Goal: Navigation & Orientation: Find specific page/section

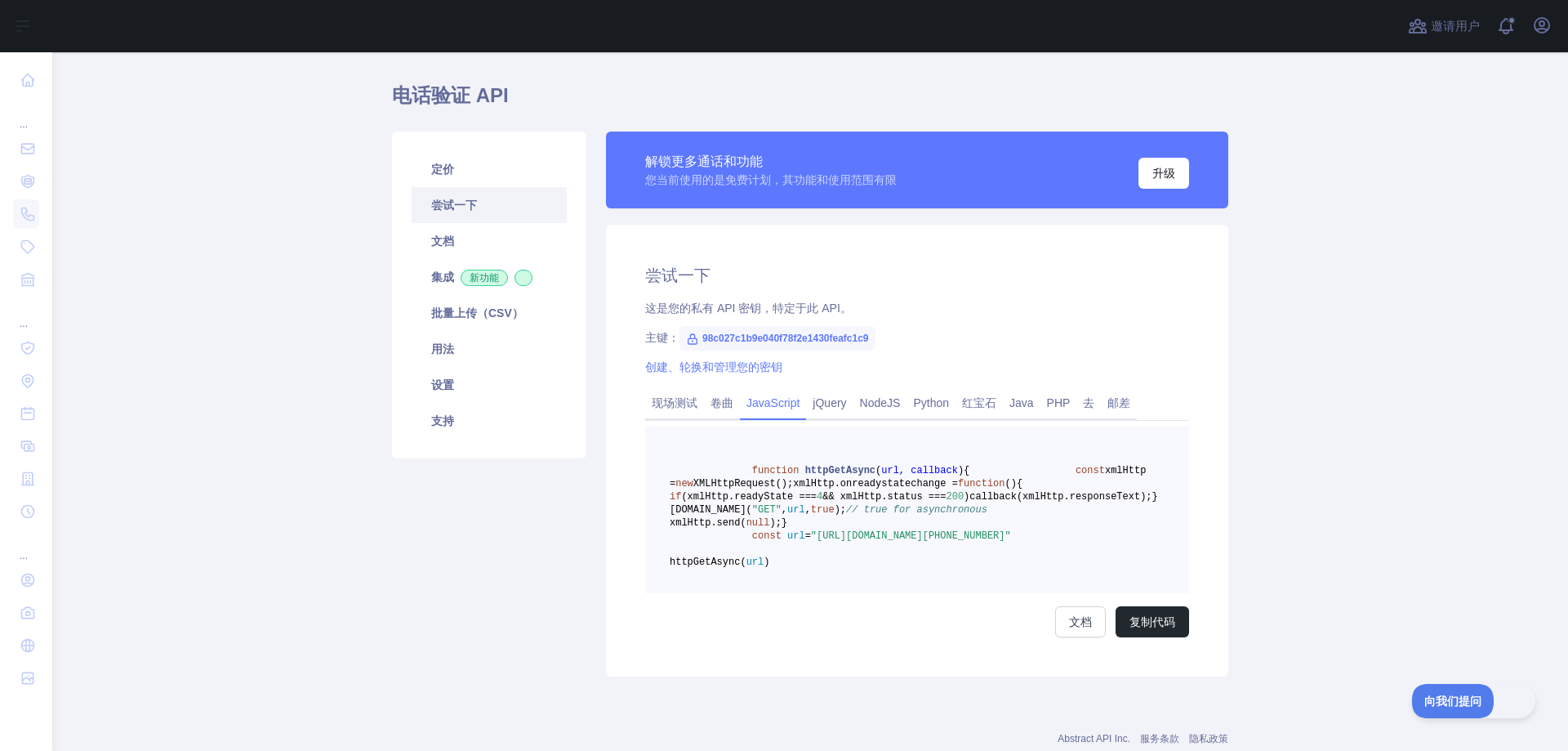
scroll to position [82, 0]
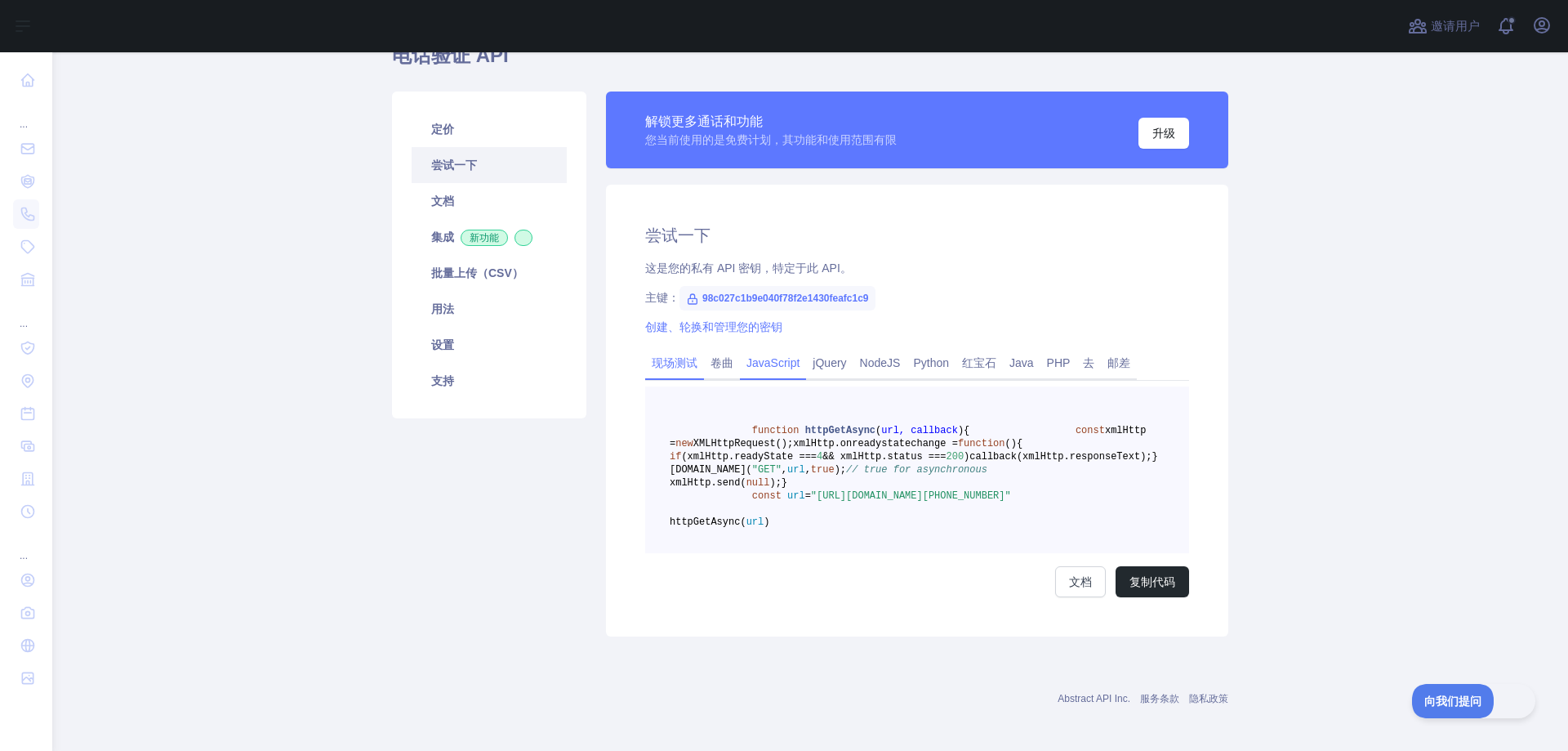
click at [679, 365] on font "现场测试" at bounding box center [675, 363] width 46 height 13
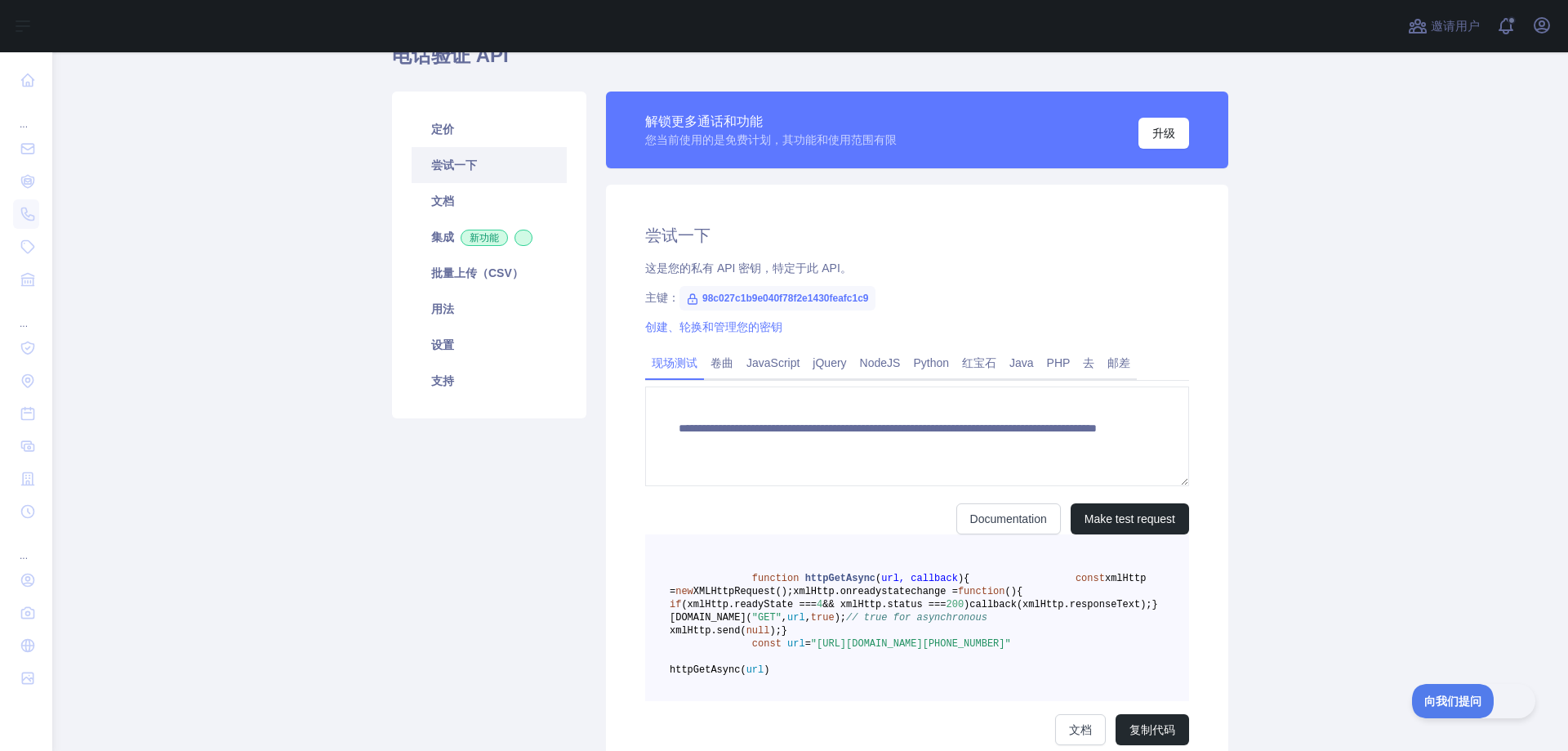
scroll to position [25, 0]
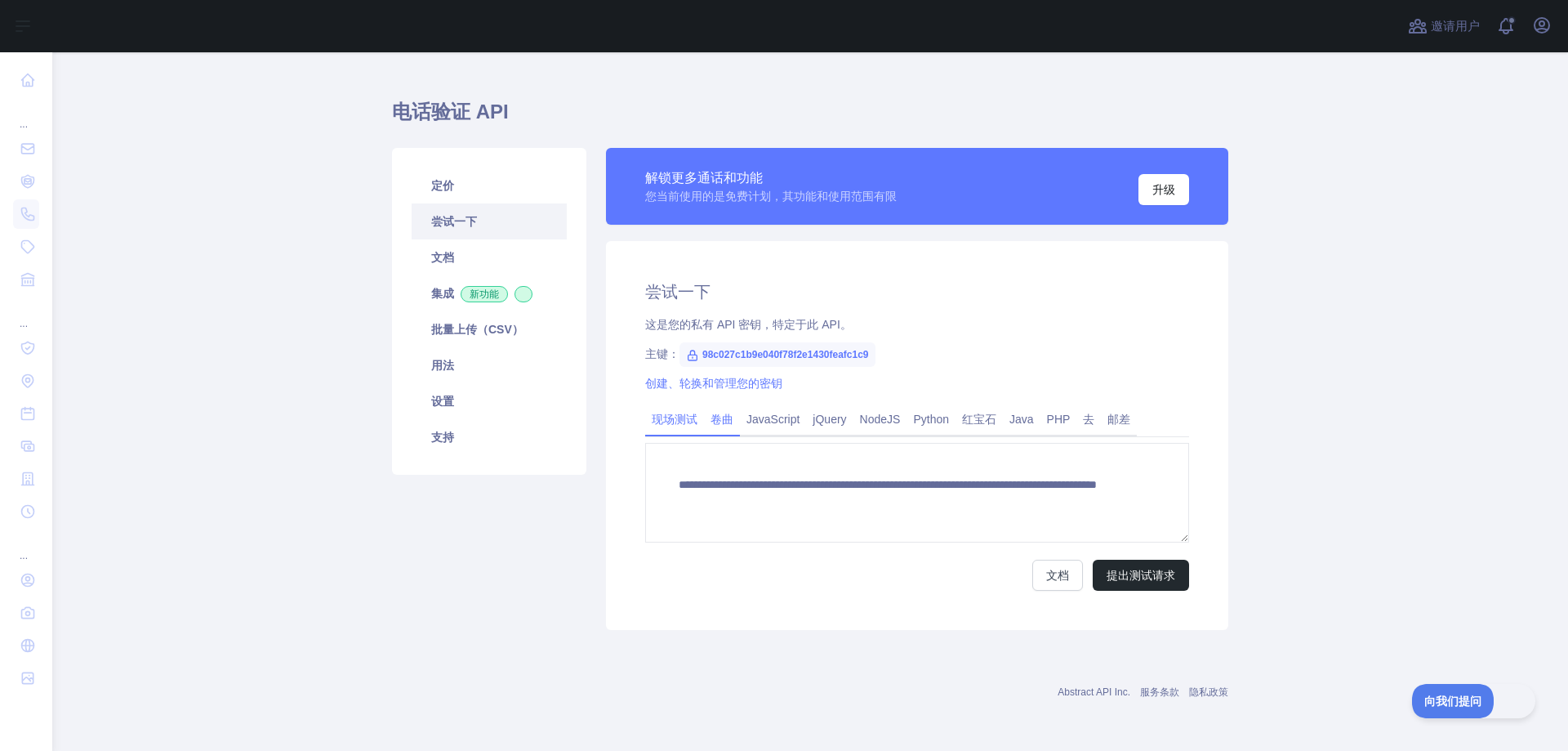
click at [719, 418] on font "卷曲" at bounding box center [722, 419] width 23 height 13
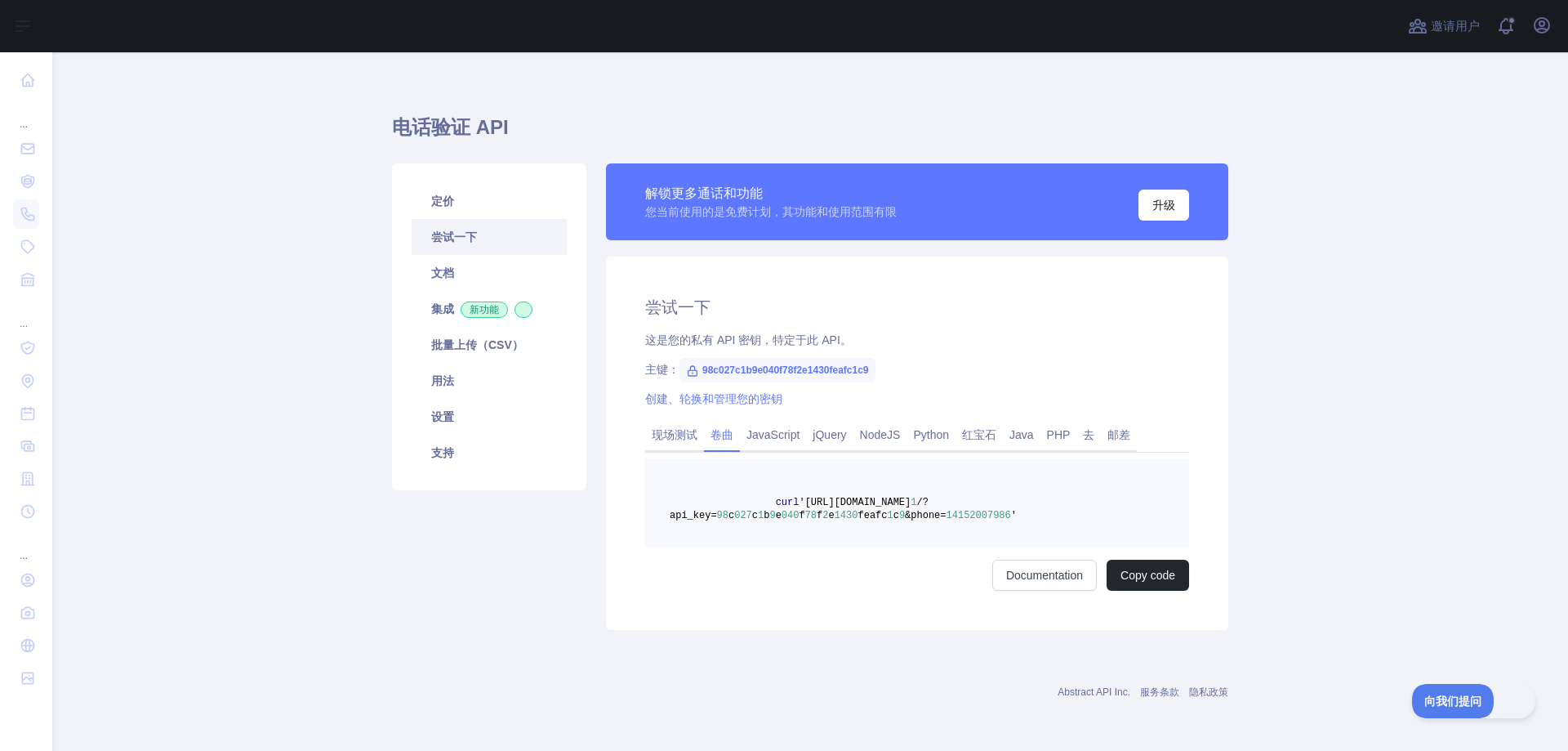
scroll to position [10, 0]
click at [920, 438] on font "Python" at bounding box center [931, 435] width 36 height 13
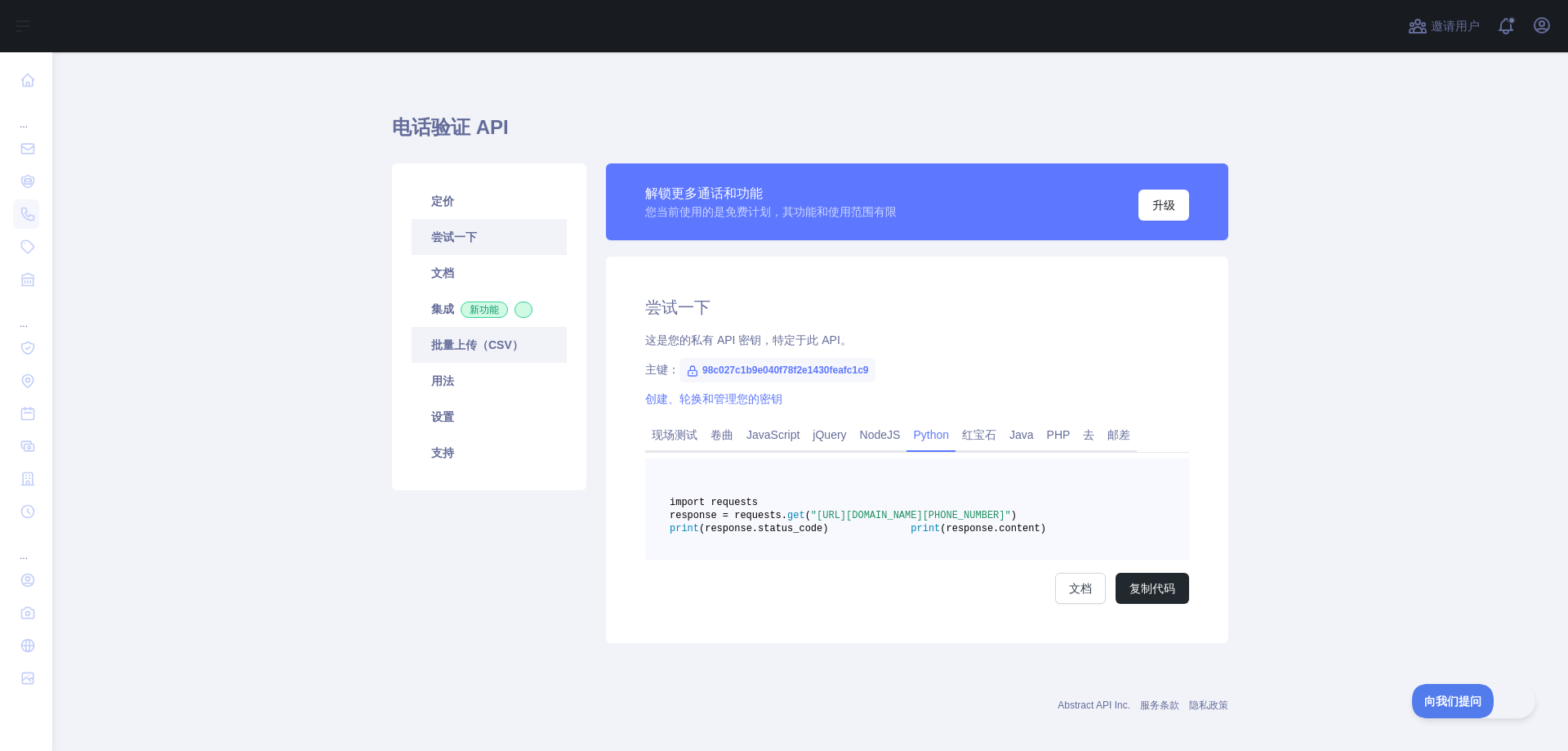
click at [481, 347] on font "批量上传（CSV）" at bounding box center [478, 345] width 92 height 13
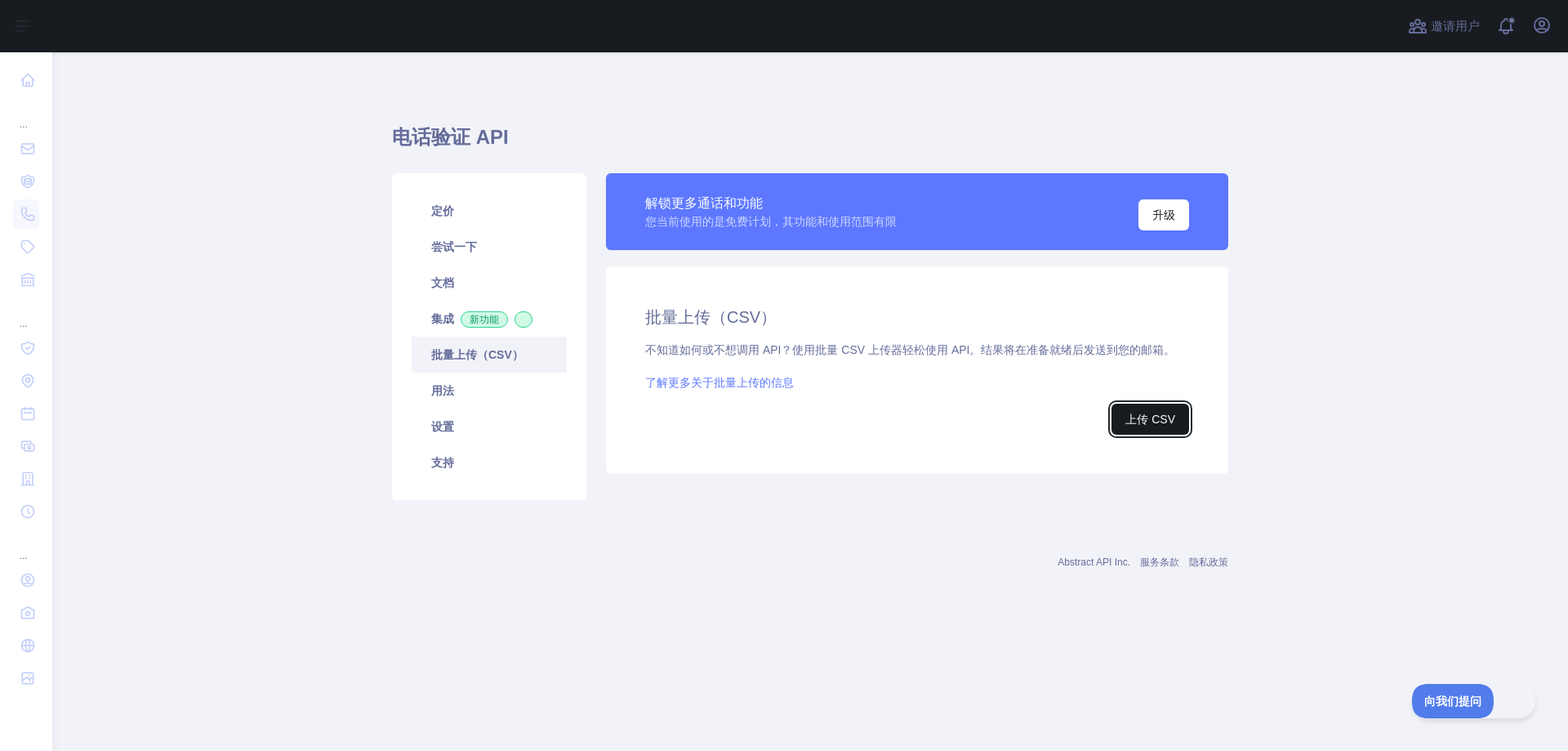
click at [1144, 423] on font "上传 CSV" at bounding box center [1150, 419] width 50 height 13
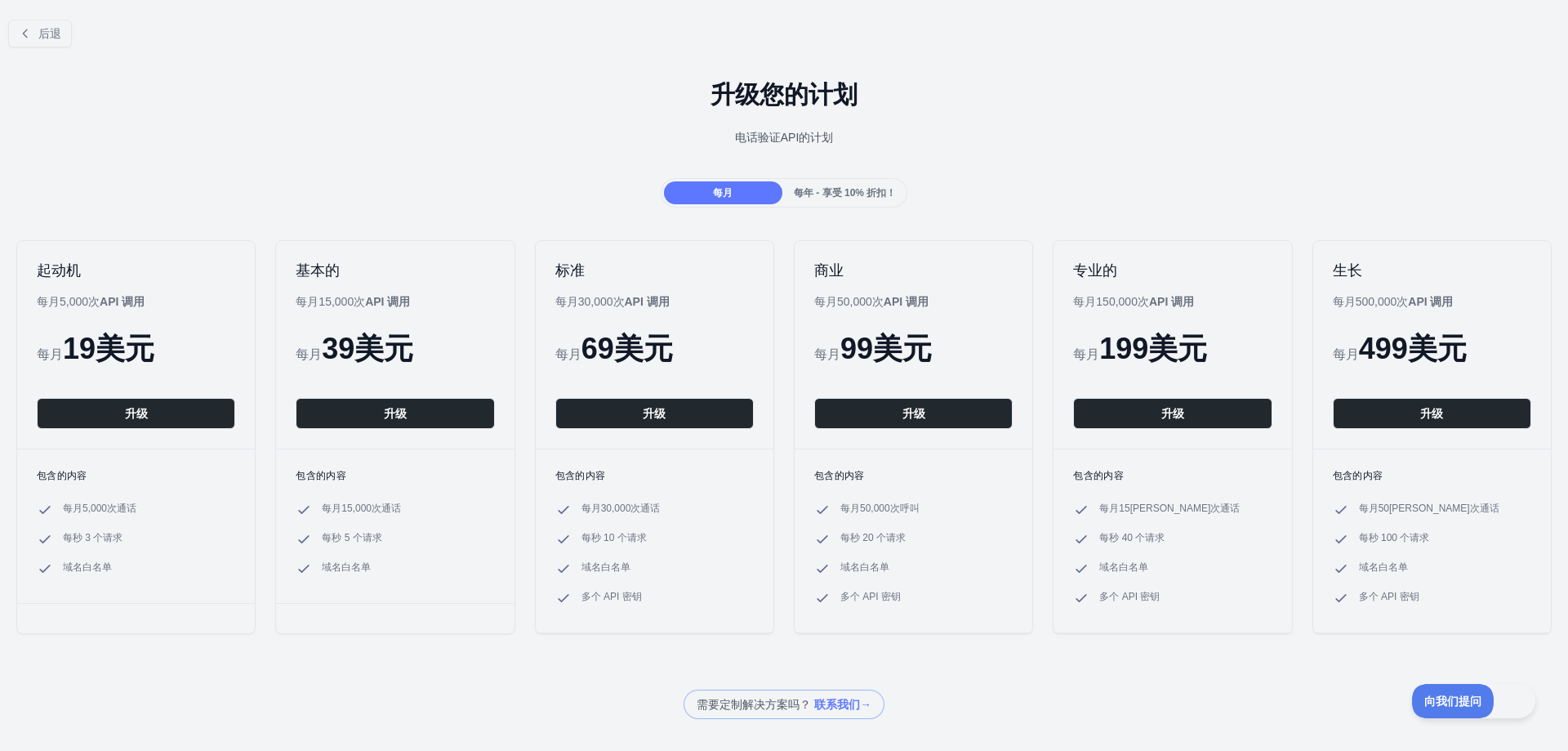
click at [825, 191] on font "每年 - 享受 10% 折扣！" at bounding box center [845, 193] width 102 height 11
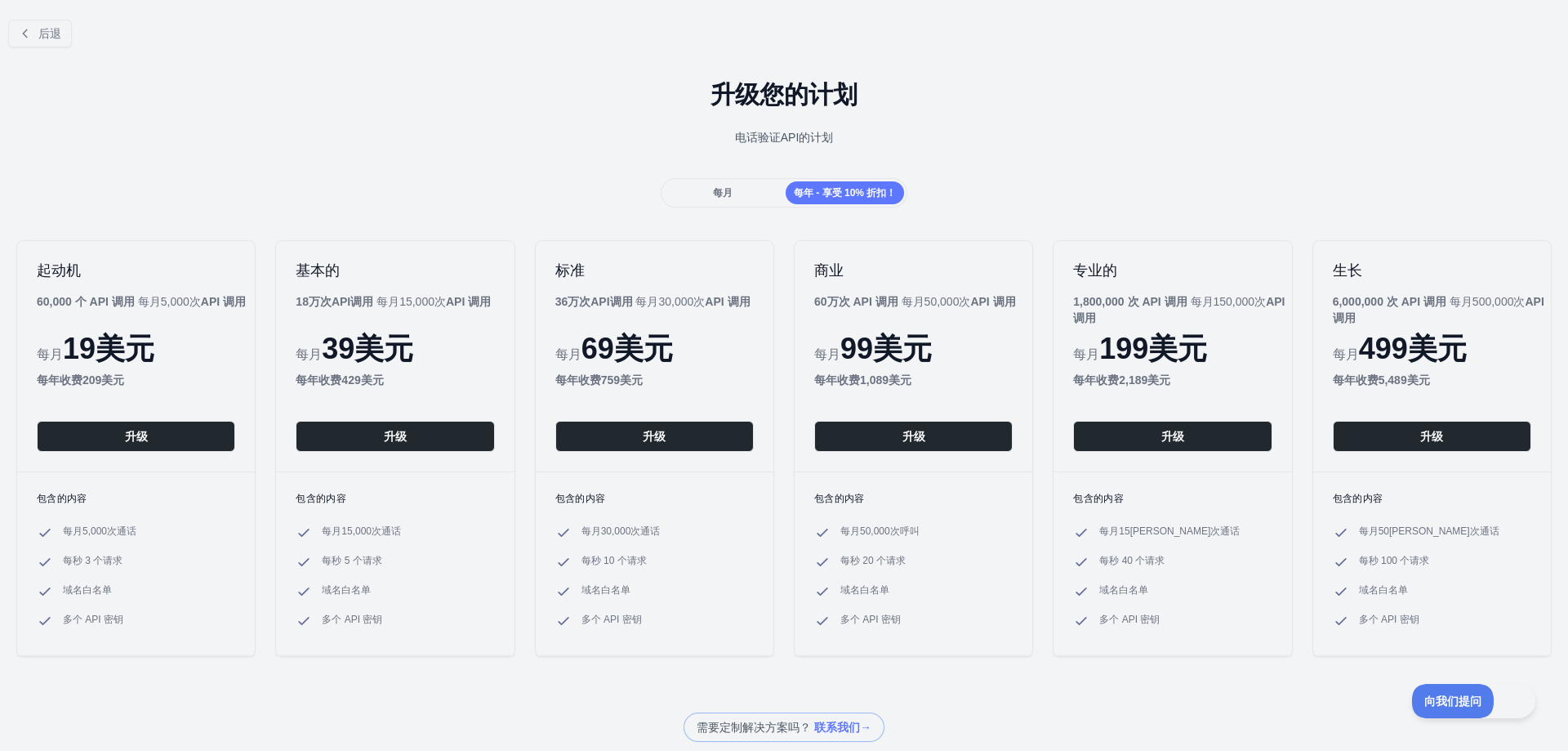
click at [737, 200] on div "每月" at bounding box center [723, 193] width 118 height 23
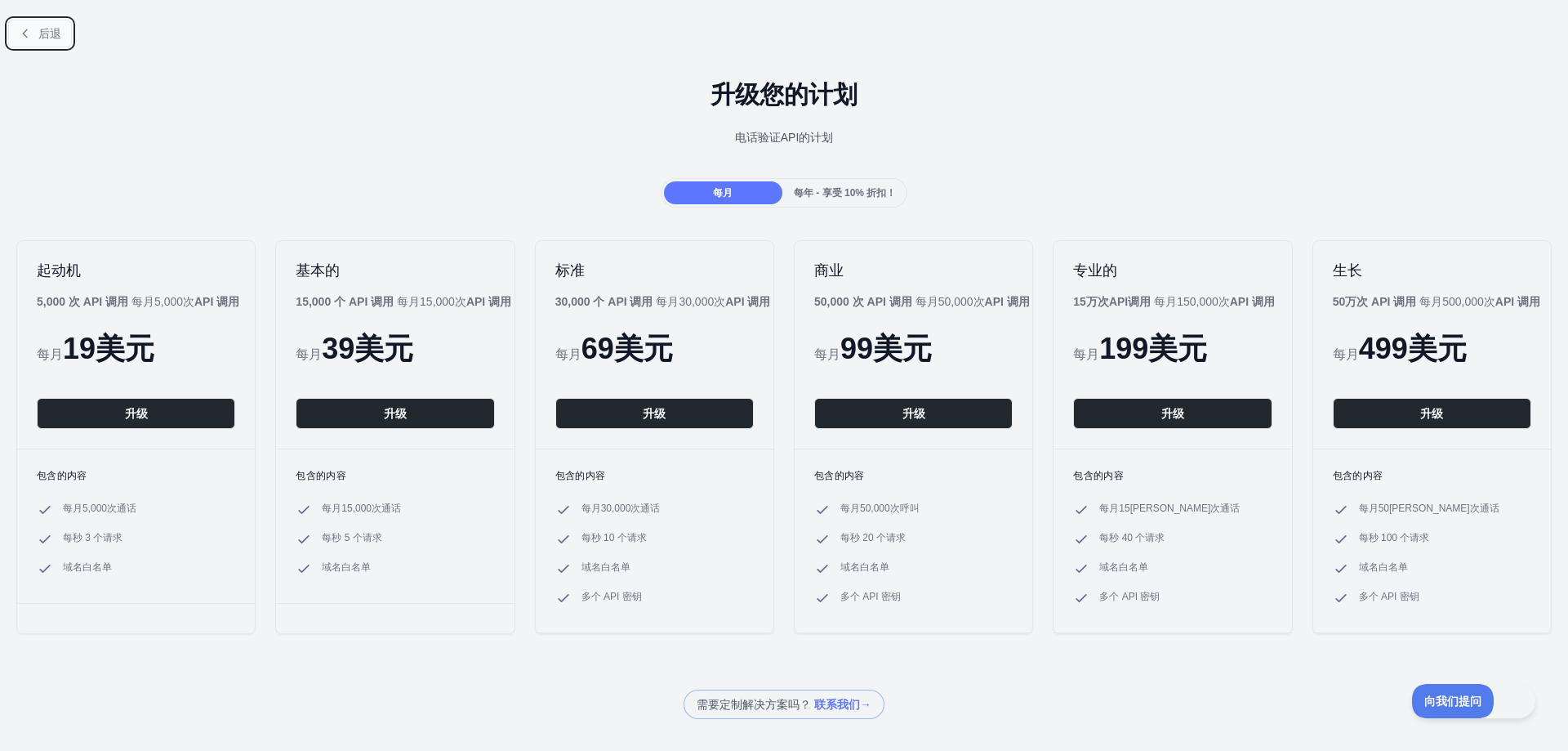
click at [18, 32] on button "后退" at bounding box center [40, 33] width 64 height 28
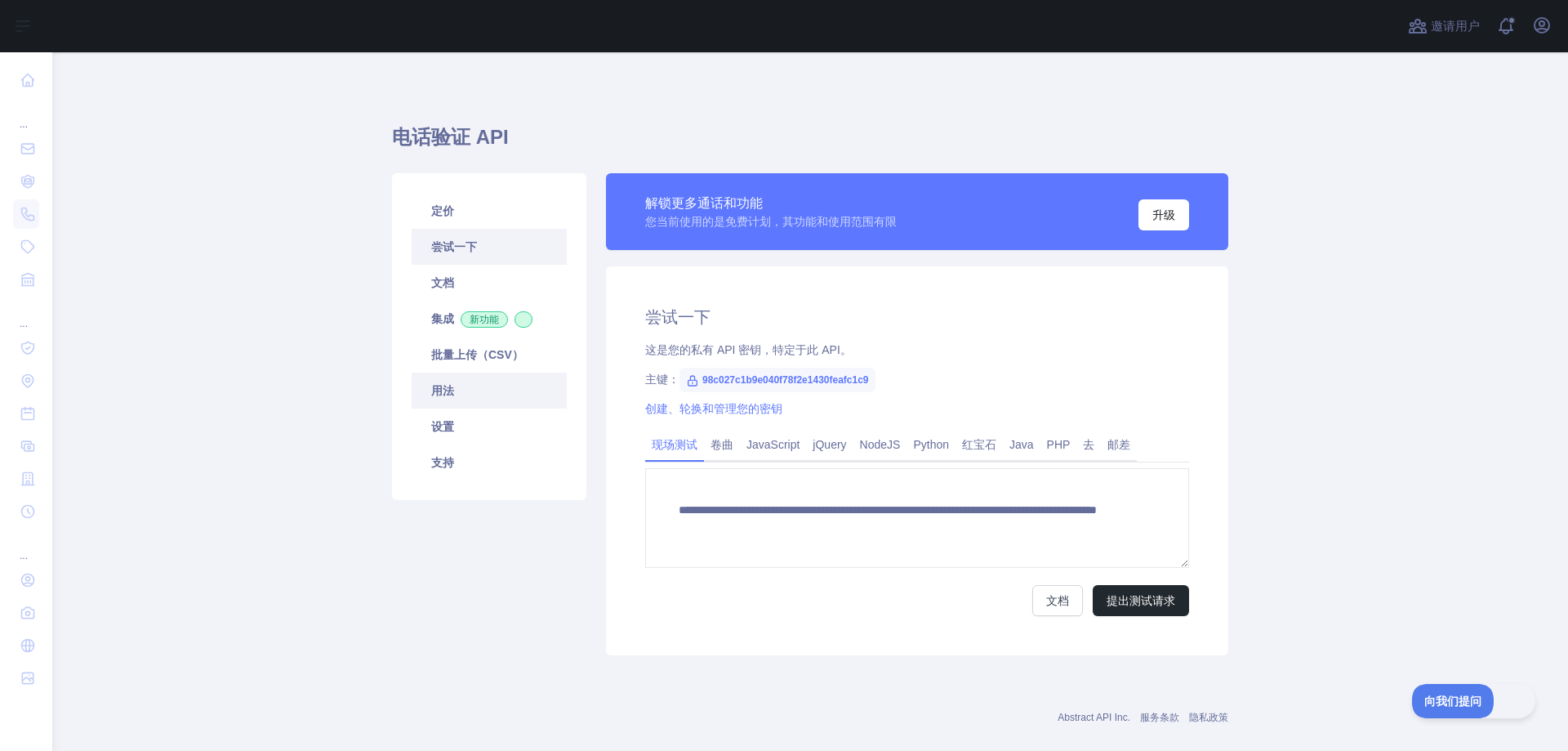
click at [443, 391] on font "用法" at bounding box center [443, 390] width 23 height 13
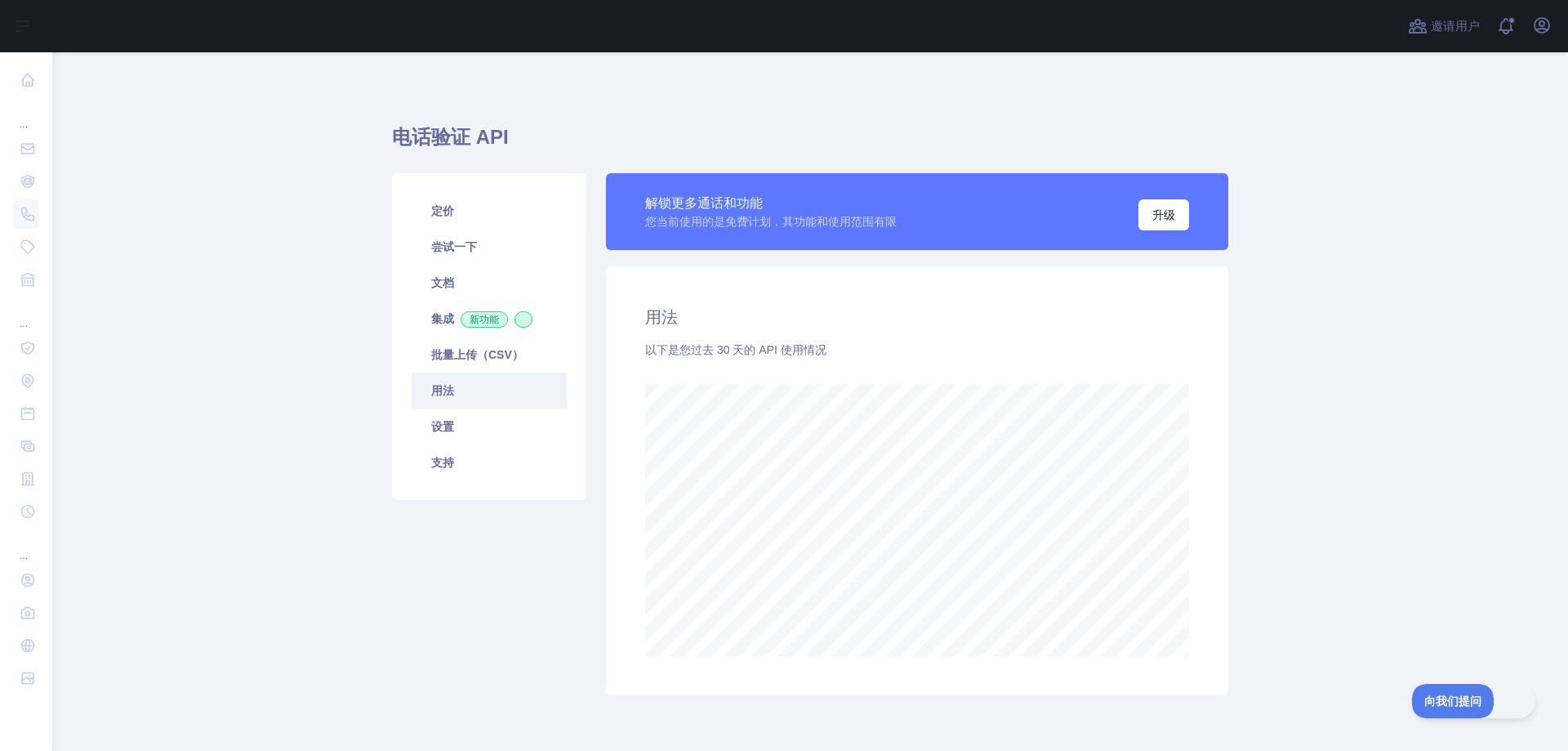
scroll to position [66, 0]
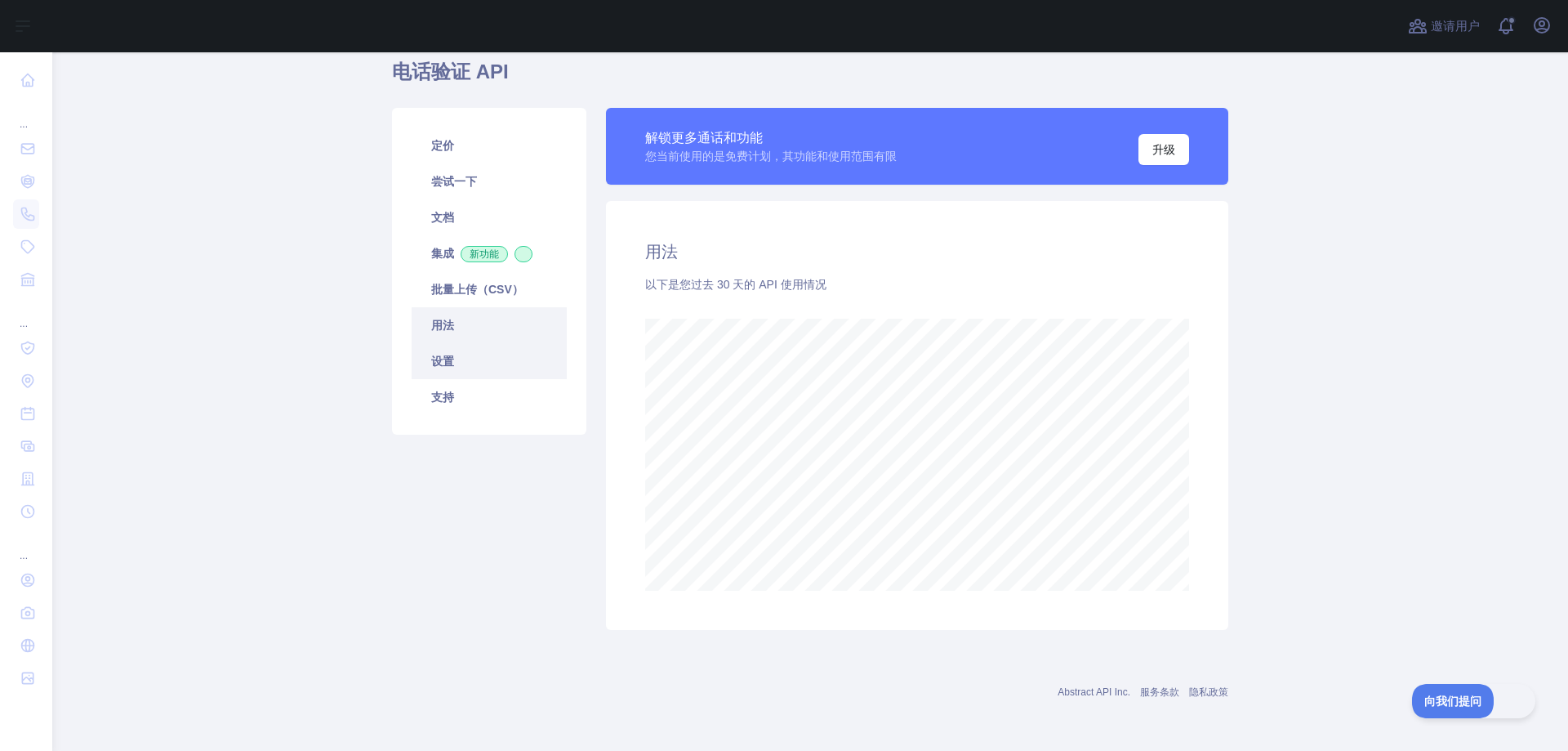
click at [489, 368] on link "设置" at bounding box center [489, 361] width 155 height 36
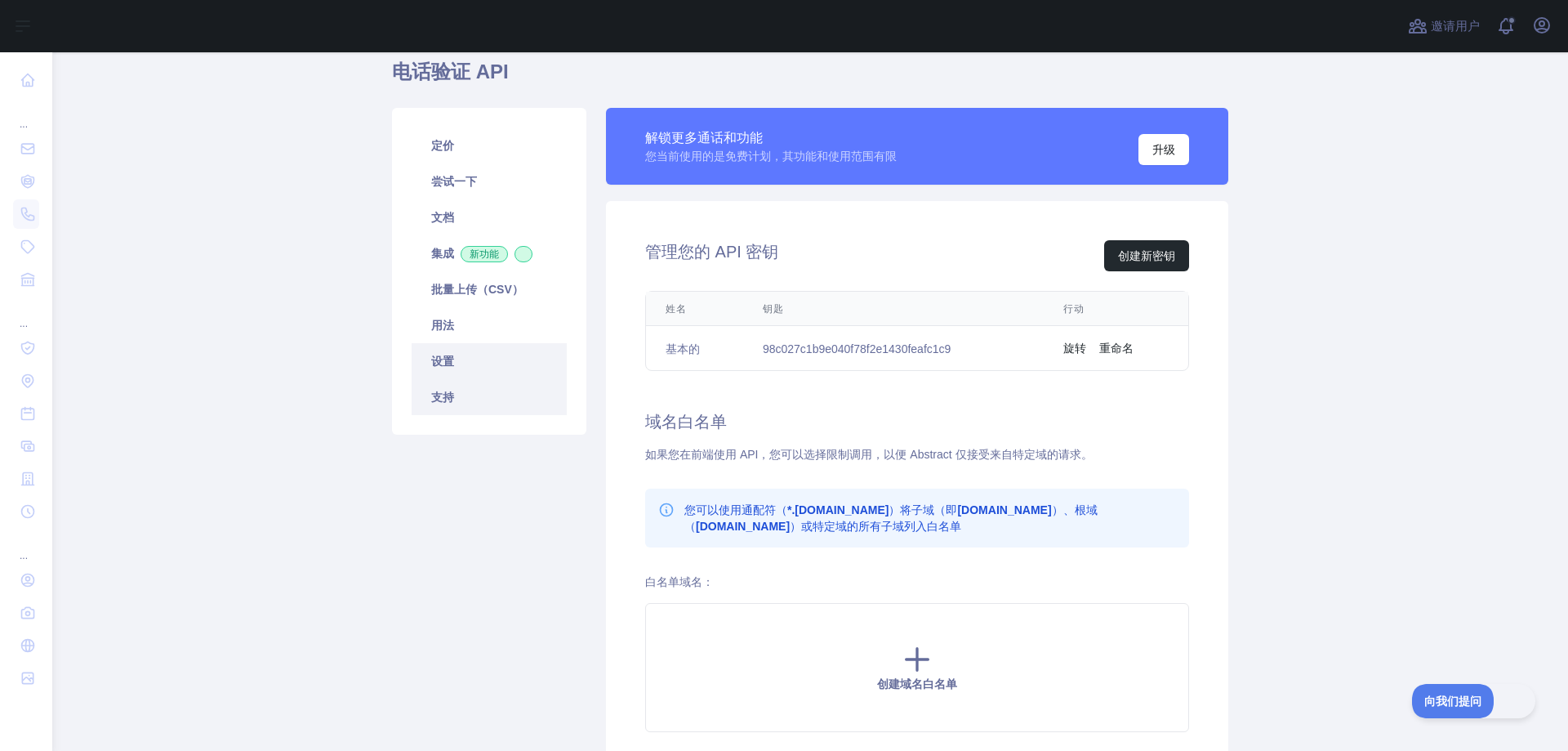
click at [493, 390] on link "支持" at bounding box center [489, 397] width 155 height 36
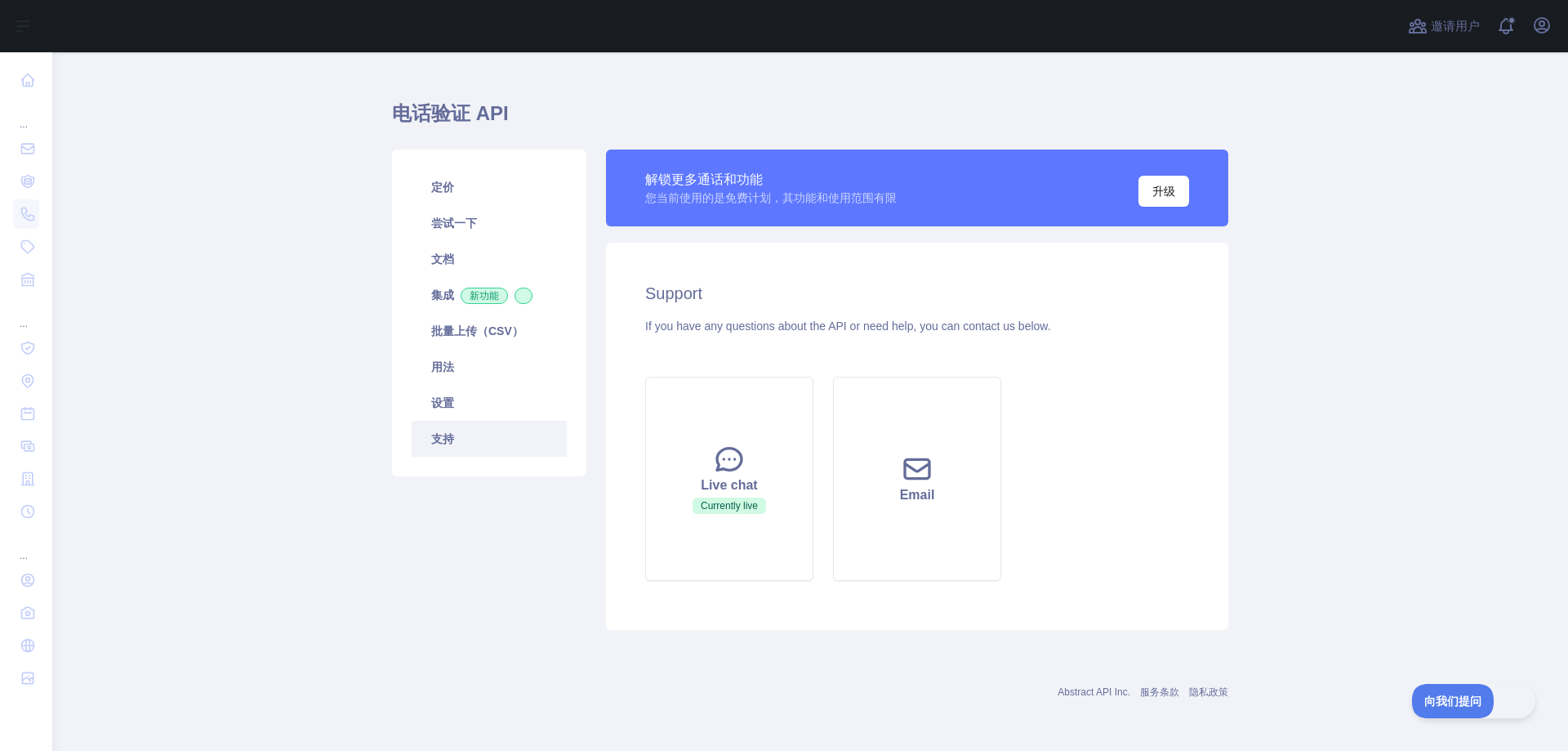
scroll to position [24, 0]
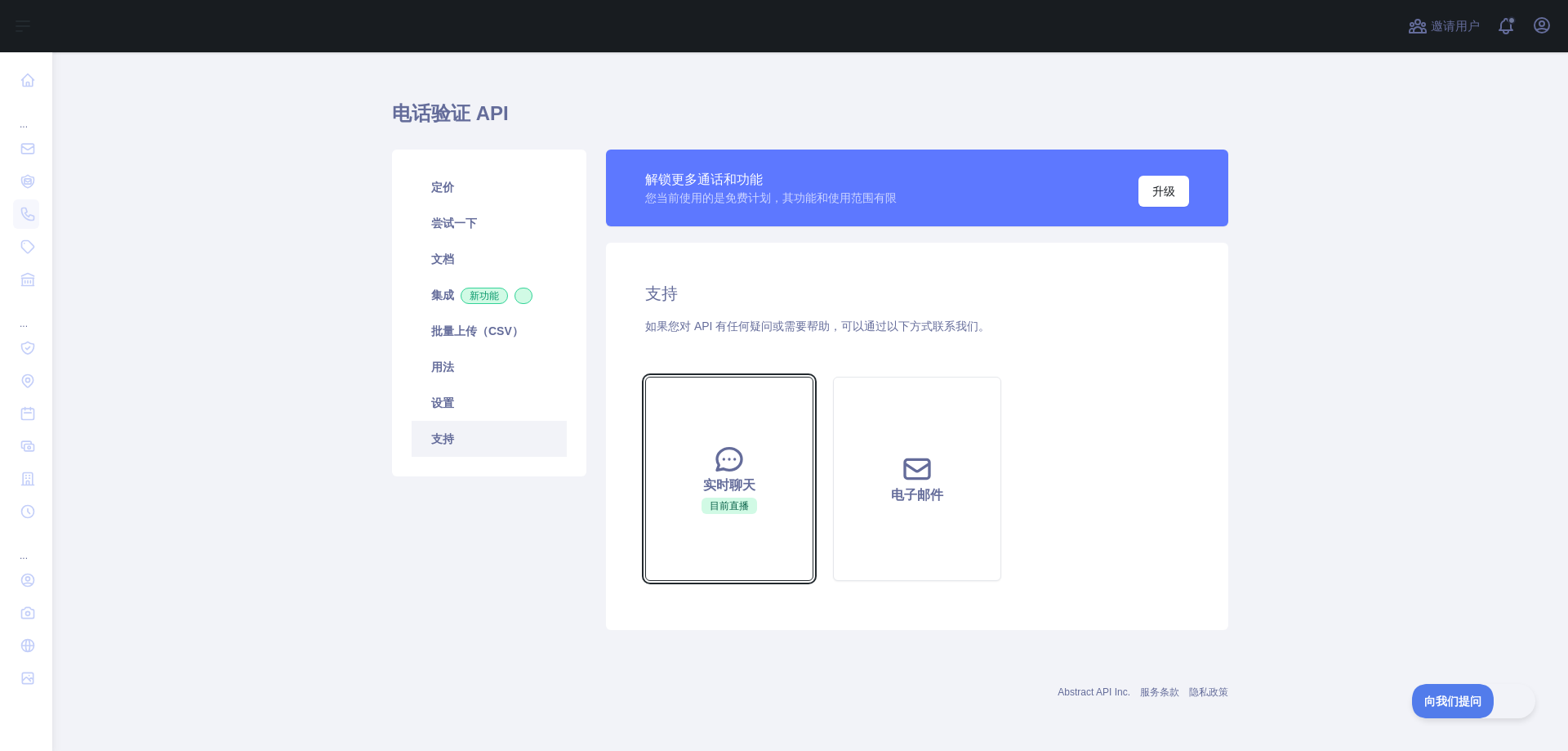
click at [731, 447] on icon at bounding box center [729, 459] width 32 height 32
click at [729, 511] on font "目前直播" at bounding box center [730, 506] width 40 height 11
click at [473, 187] on link "定价" at bounding box center [489, 186] width 155 height 36
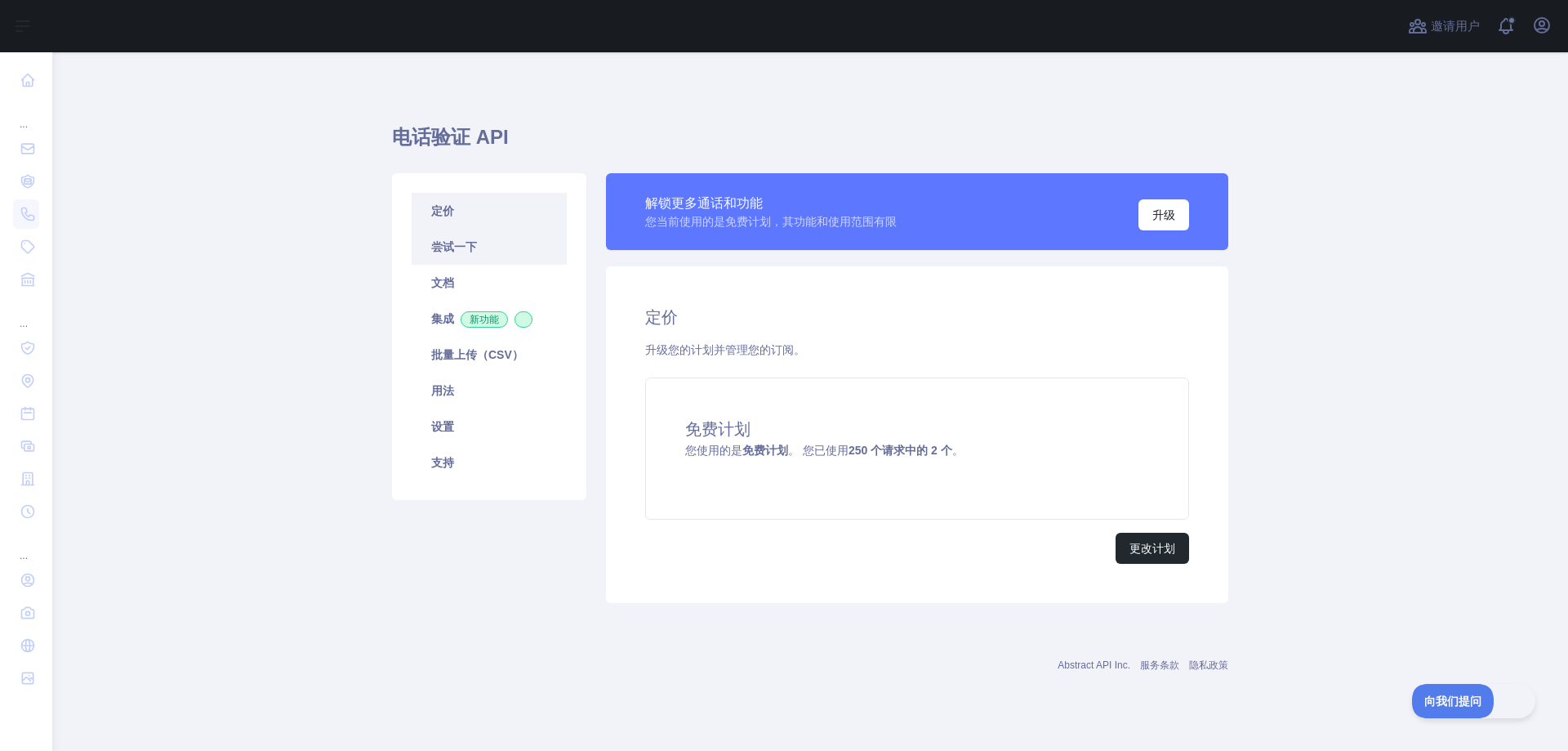
click at [508, 241] on link "尝试一下" at bounding box center [489, 246] width 155 height 36
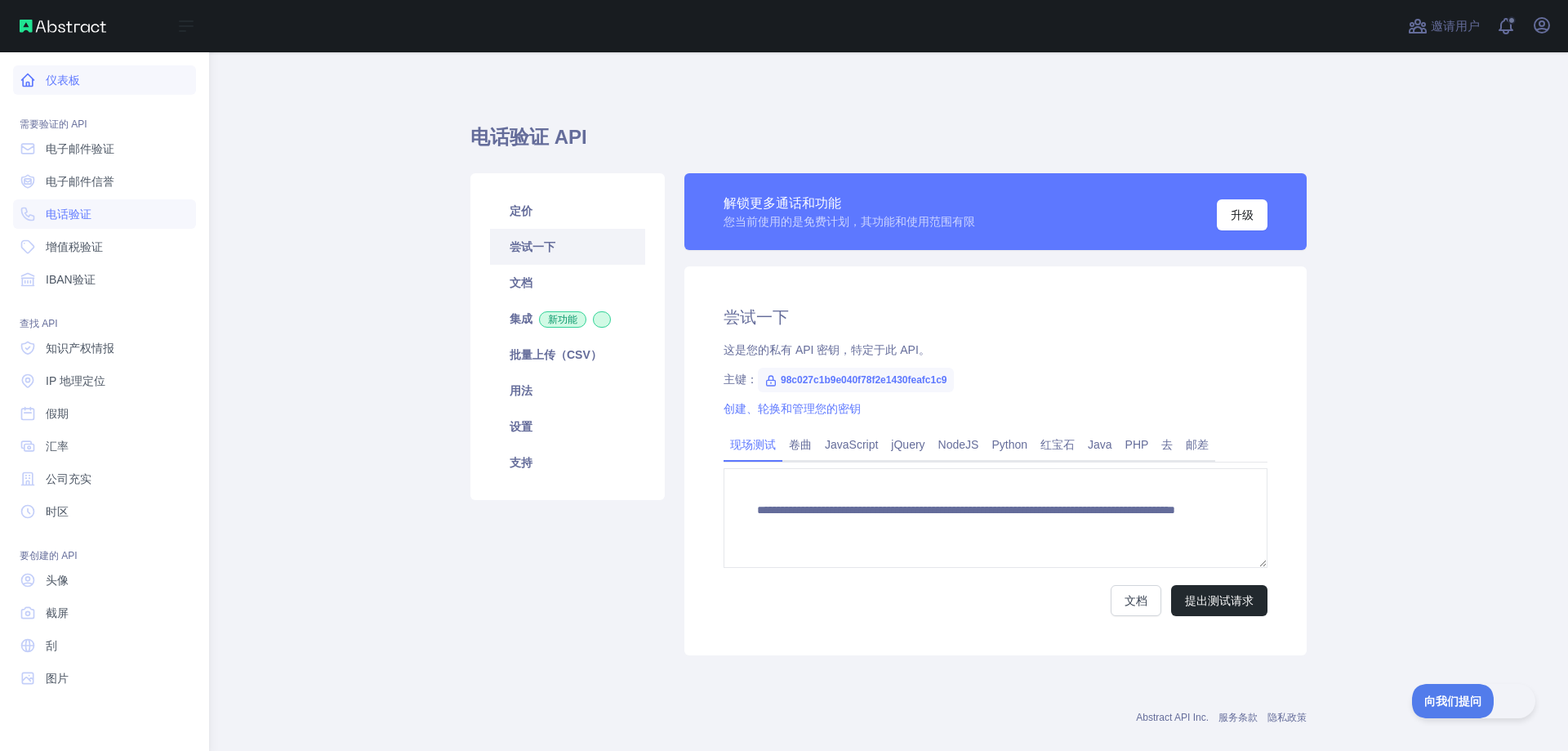
click at [114, 82] on link "仪表板" at bounding box center [104, 80] width 183 height 30
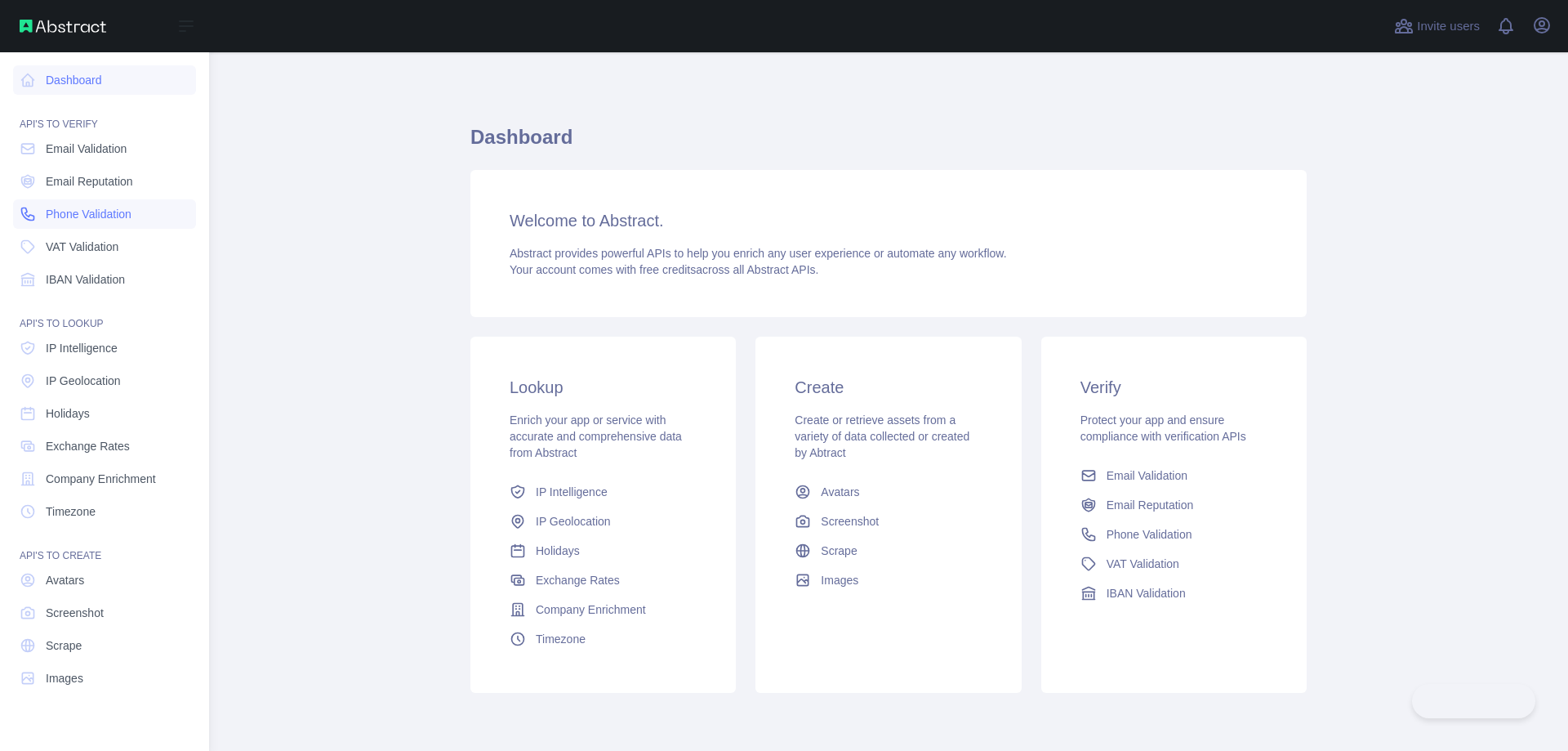
click at [83, 222] on link "Phone Validation" at bounding box center [104, 214] width 183 height 30
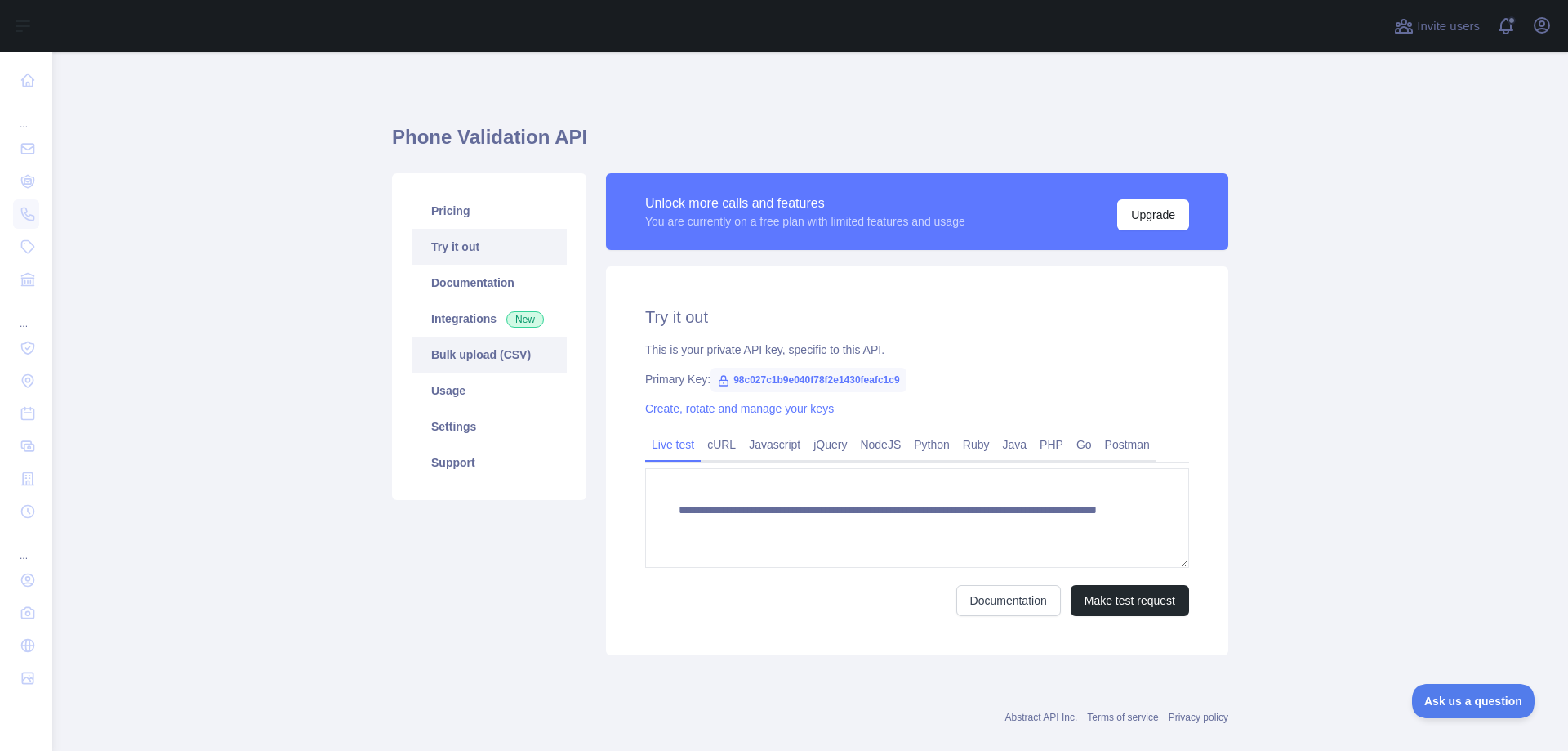
click at [475, 347] on link "Bulk upload (CSV)" at bounding box center [489, 354] width 155 height 36
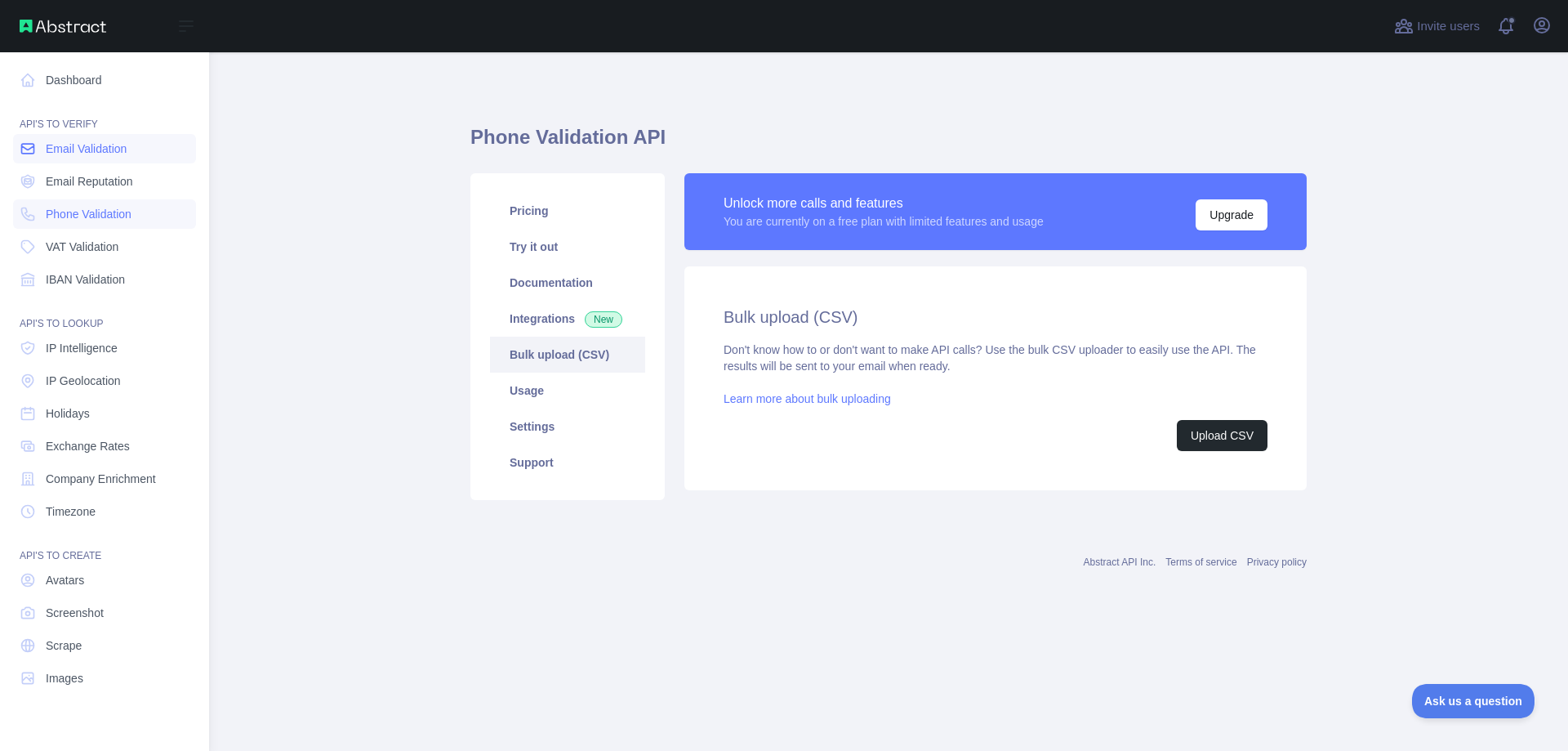
click at [104, 147] on span "Email Validation" at bounding box center [87, 149] width 81 height 17
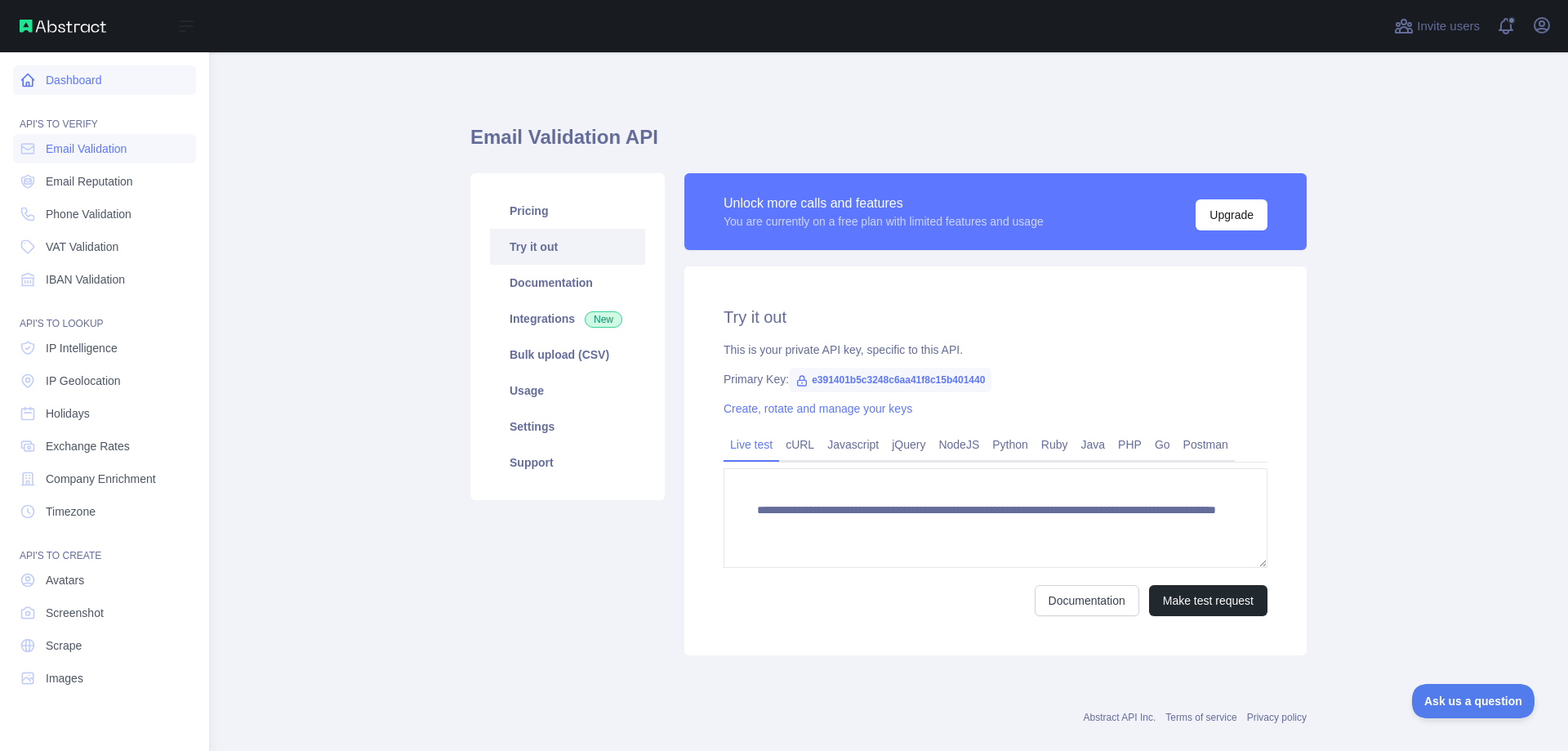
click at [94, 77] on link "Dashboard" at bounding box center [104, 80] width 183 height 30
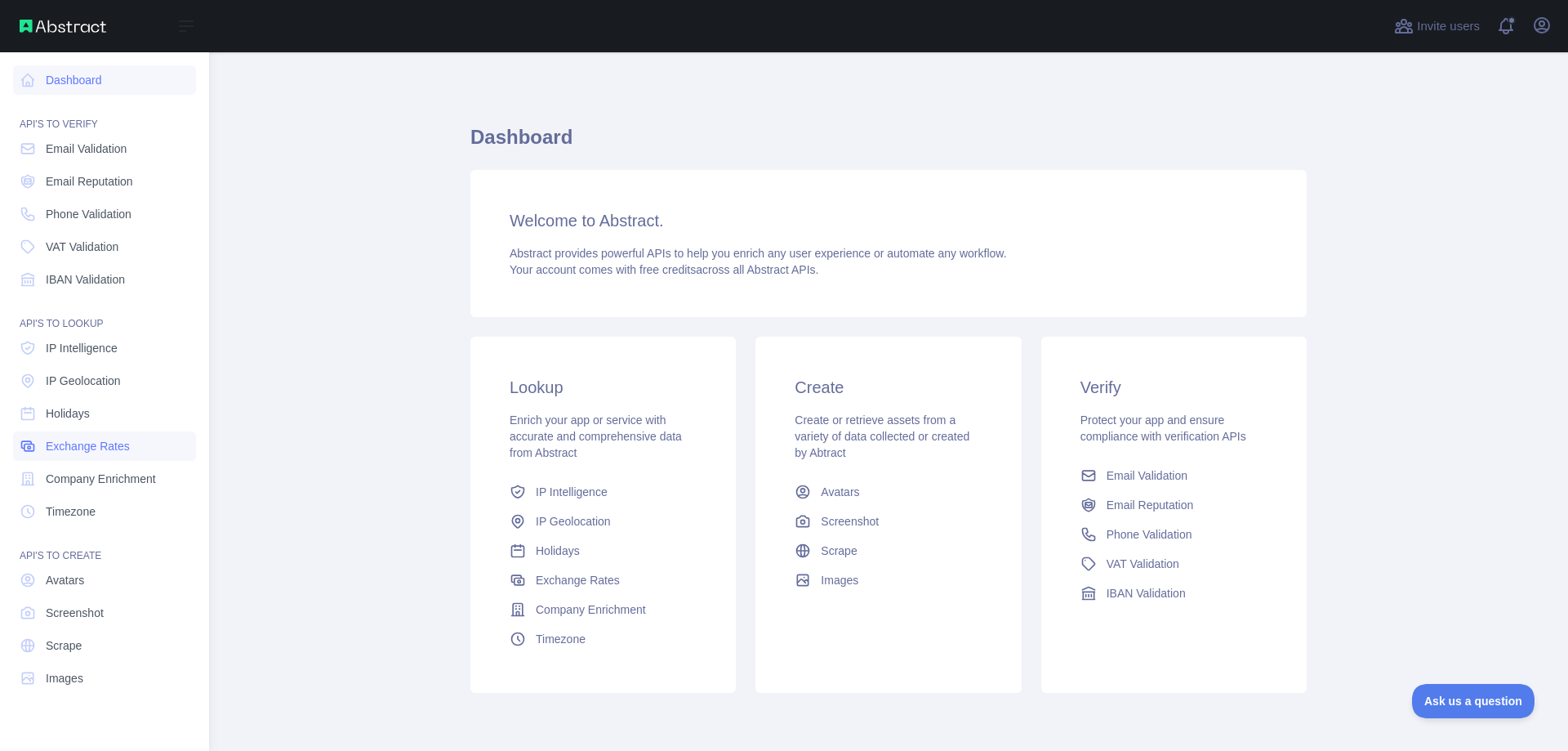
click at [89, 454] on span "Exchange Rates" at bounding box center [88, 447] width 84 height 17
